Goal: Navigation & Orientation: Find specific page/section

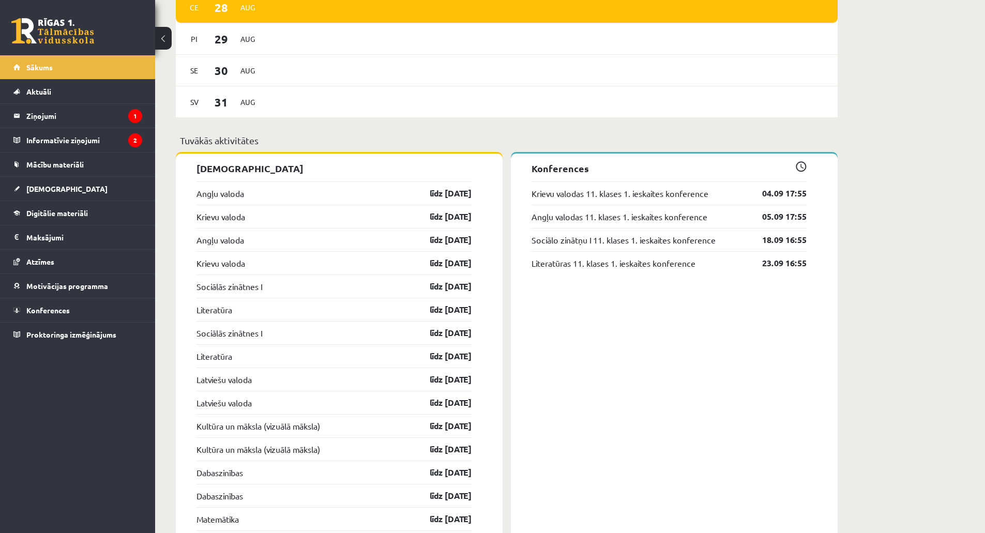
scroll to position [776, 0]
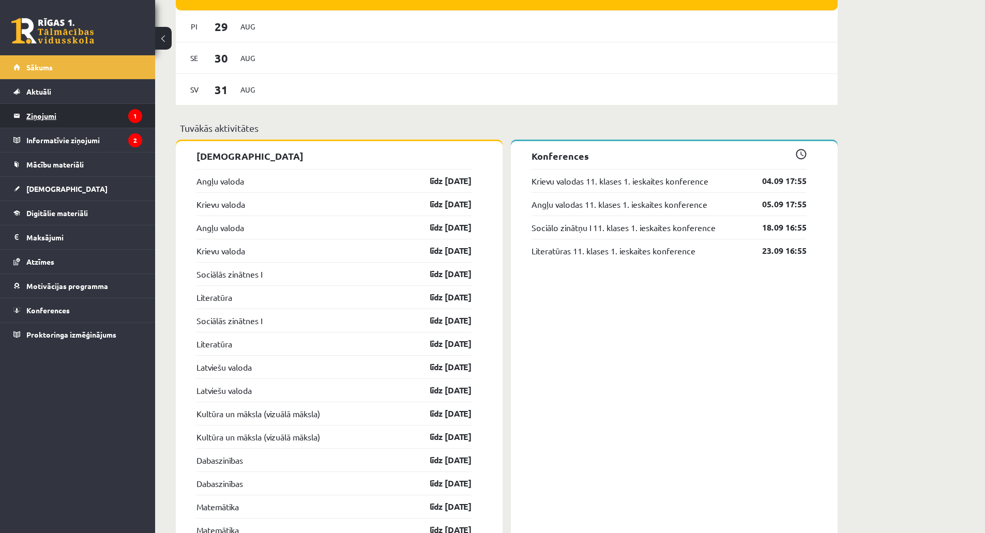
click at [101, 117] on legend "Ziņojumi 1" at bounding box center [84, 116] width 116 height 24
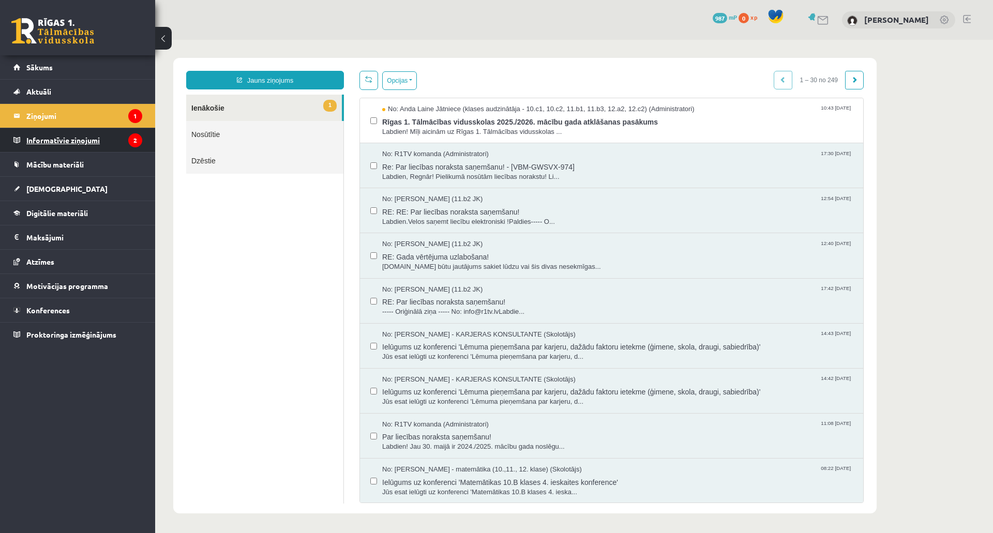
click at [87, 143] on legend "Informatīvie ziņojumi 2" at bounding box center [84, 140] width 116 height 24
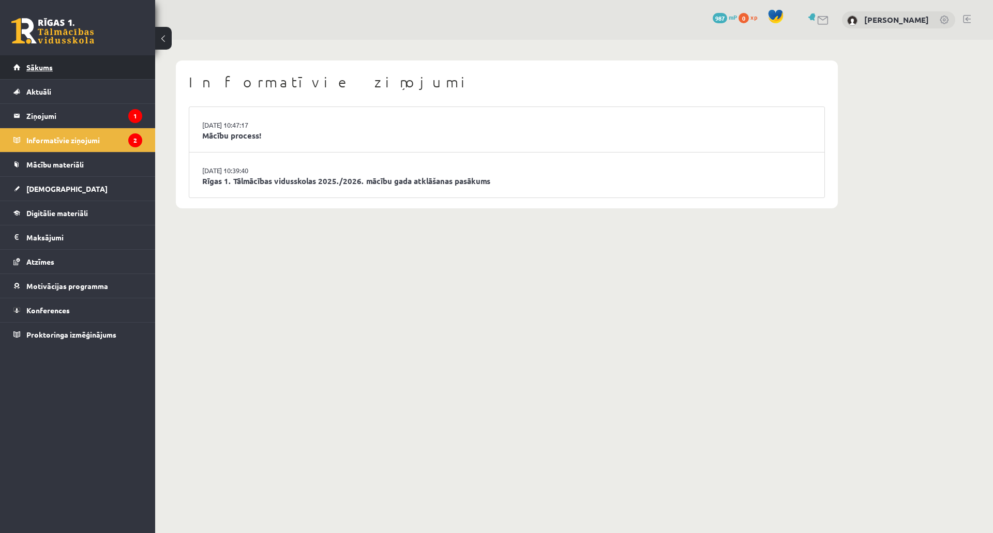
click at [63, 75] on link "Sākums" at bounding box center [77, 67] width 129 height 24
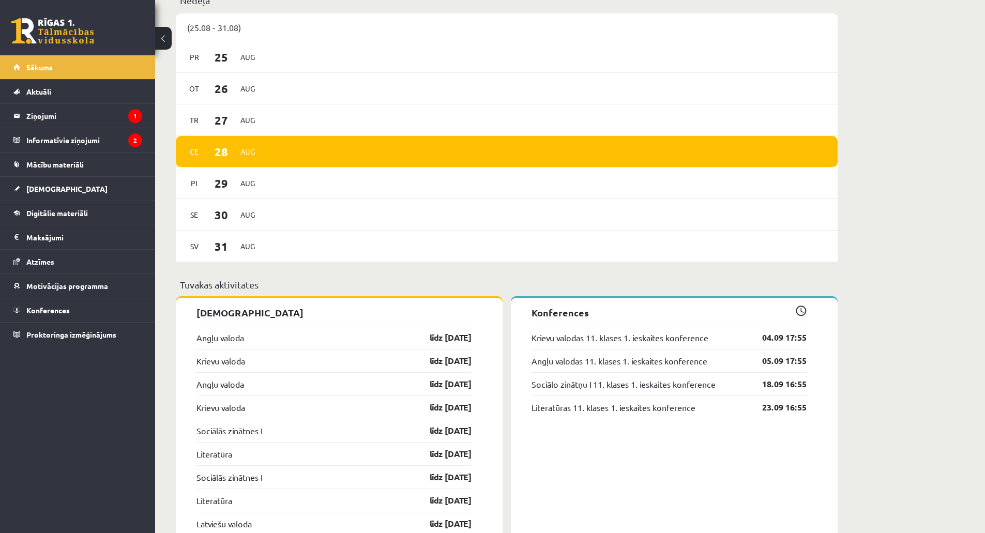
scroll to position [621, 0]
